Goal: Consume media (video, audio): Consume media (video, audio)

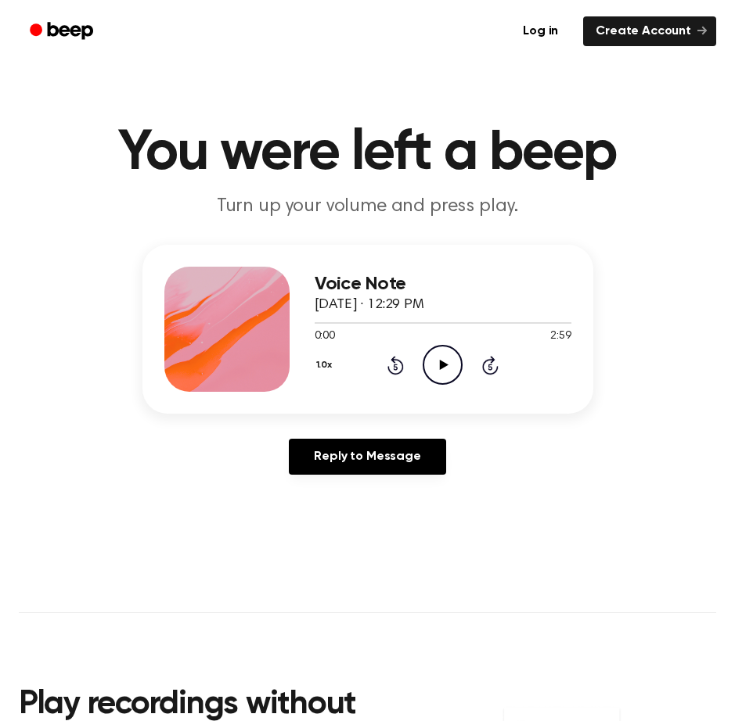
click at [426, 359] on icon "Play Audio" at bounding box center [443, 365] width 40 height 40
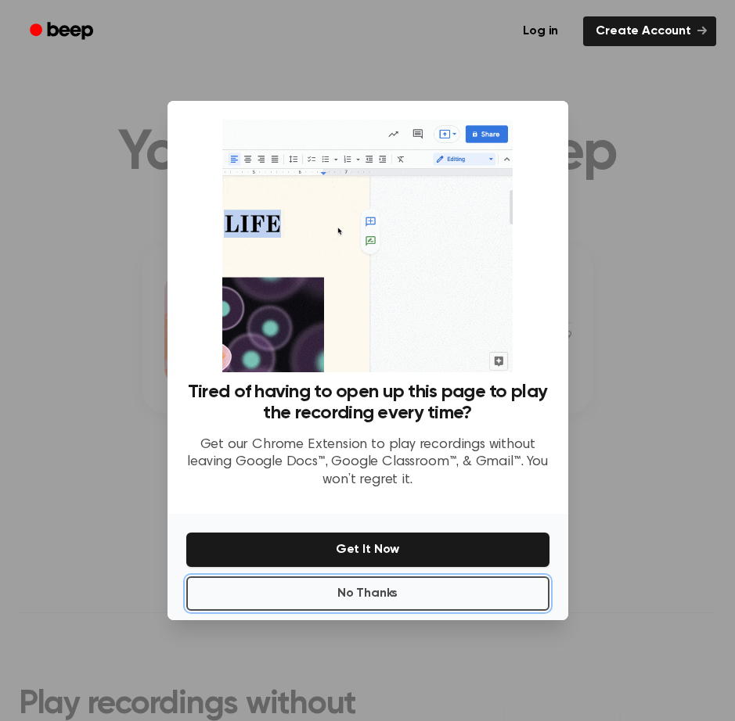
click at [405, 608] on button "No Thanks" at bounding box center [367, 594] width 363 height 34
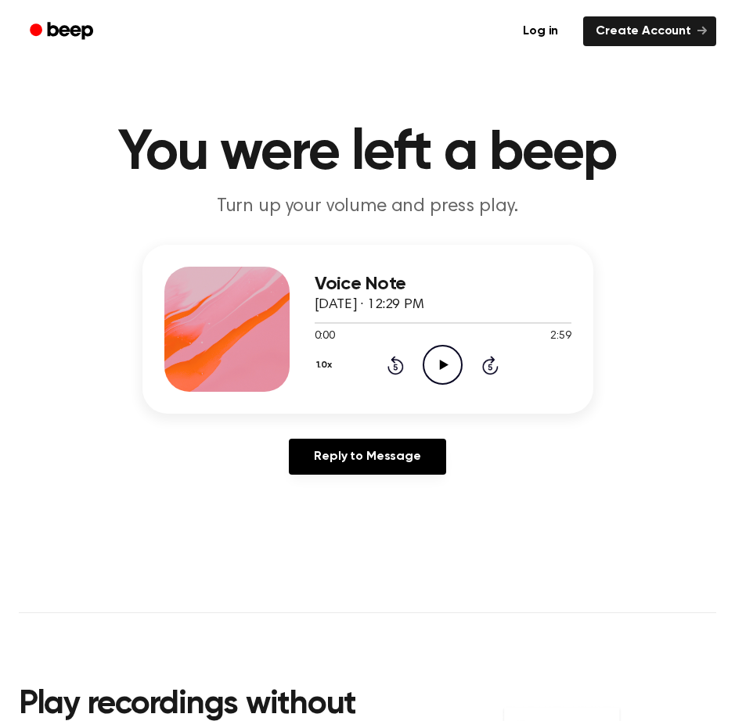
click at [430, 372] on icon "Play Audio" at bounding box center [443, 365] width 40 height 40
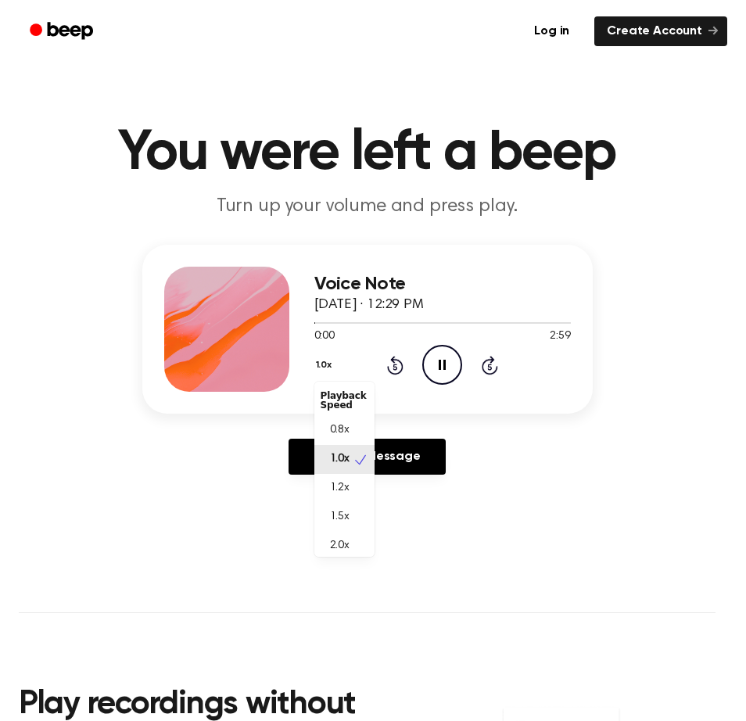
click at [330, 370] on button "1.0x" at bounding box center [326, 365] width 23 height 27
click at [359, 548] on div "2.0x" at bounding box center [345, 542] width 60 height 29
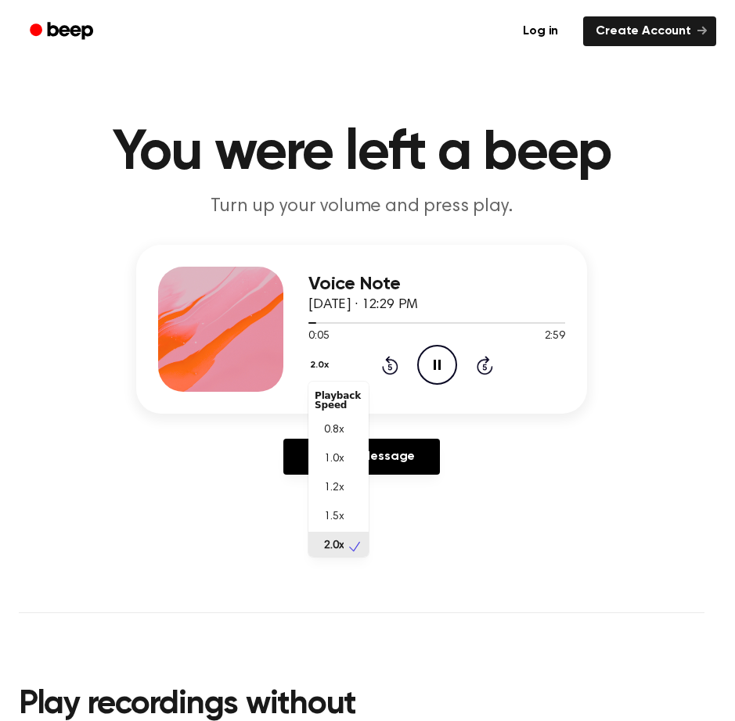
click at [332, 367] on button "2.0x" at bounding box center [321, 365] width 26 height 27
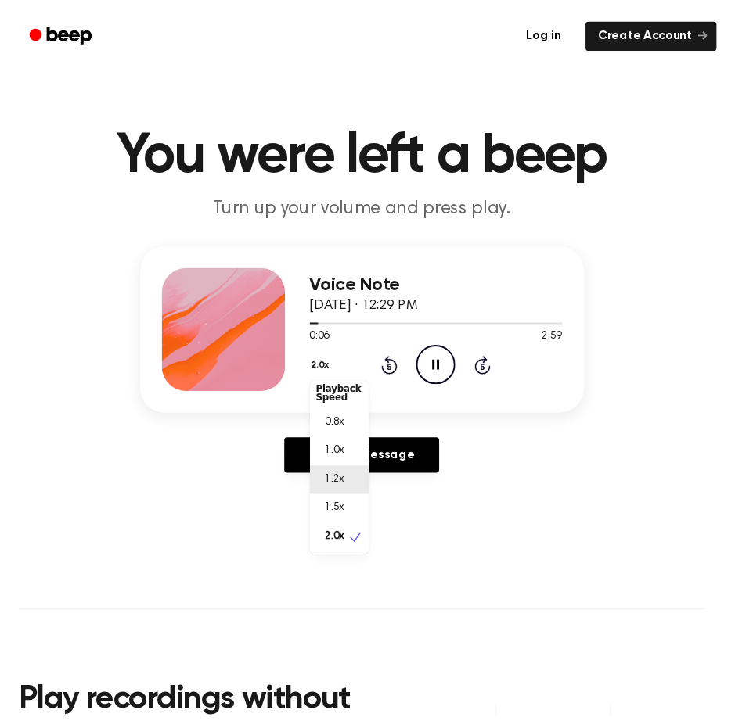
scroll to position [7, 0]
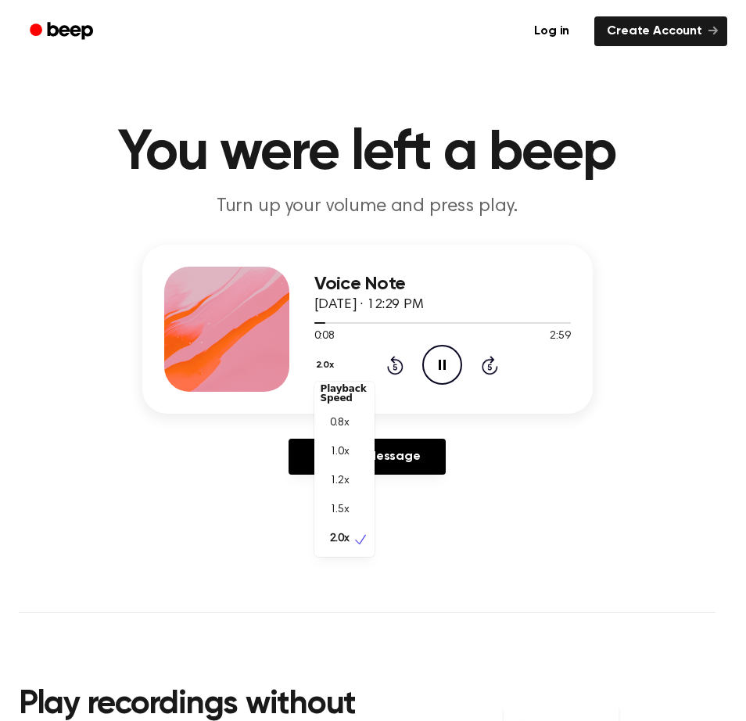
click at [479, 451] on div "Voice Note September 25, 2025 · 12:29 PM 0:08 2:59 Your browser does not suppor…" at bounding box center [367, 366] width 697 height 243
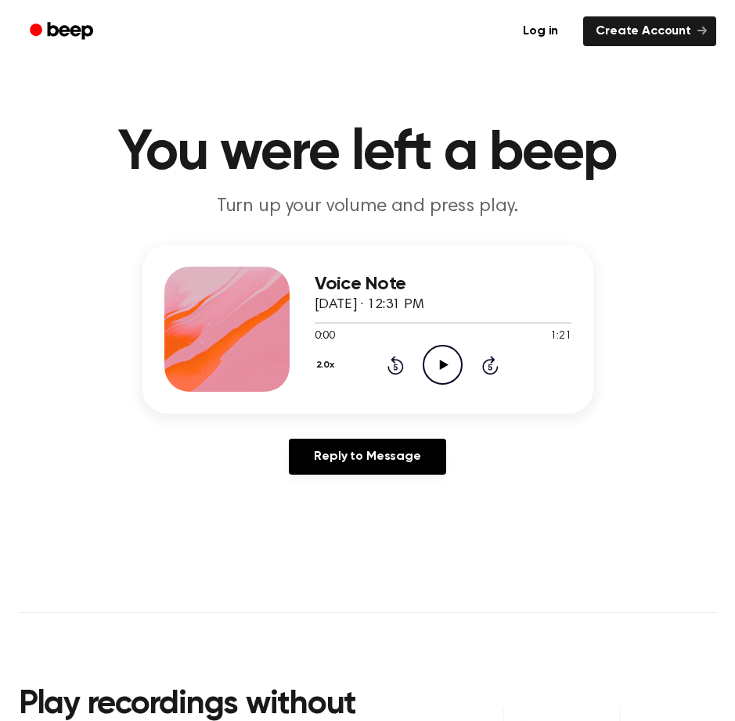
click at [440, 366] on icon at bounding box center [444, 365] width 9 height 10
